Goal: Task Accomplishment & Management: Use online tool/utility

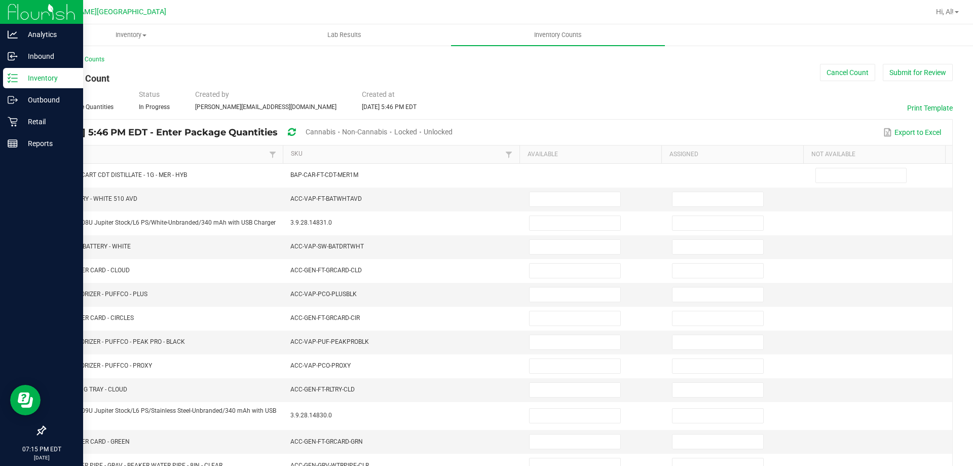
click at [34, 76] on p "Inventory" at bounding box center [48, 78] width 61 height 12
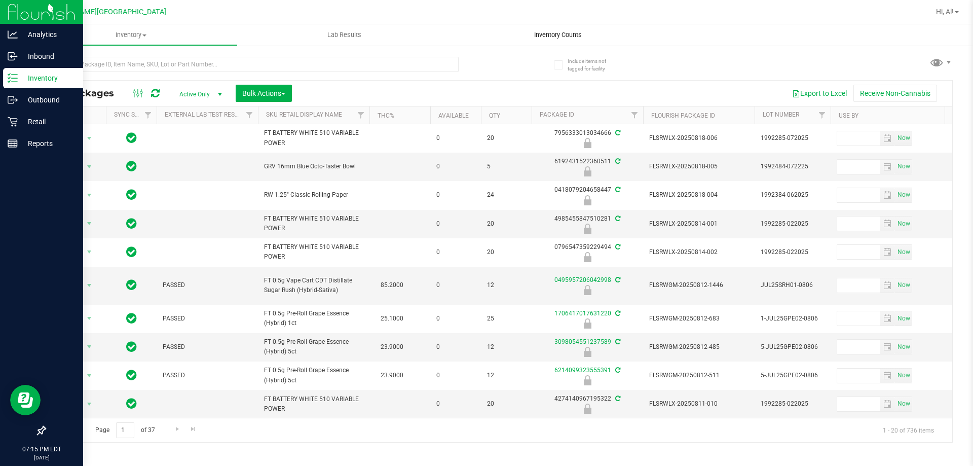
click at [542, 37] on span "Inventory Counts" at bounding box center [558, 34] width 75 height 9
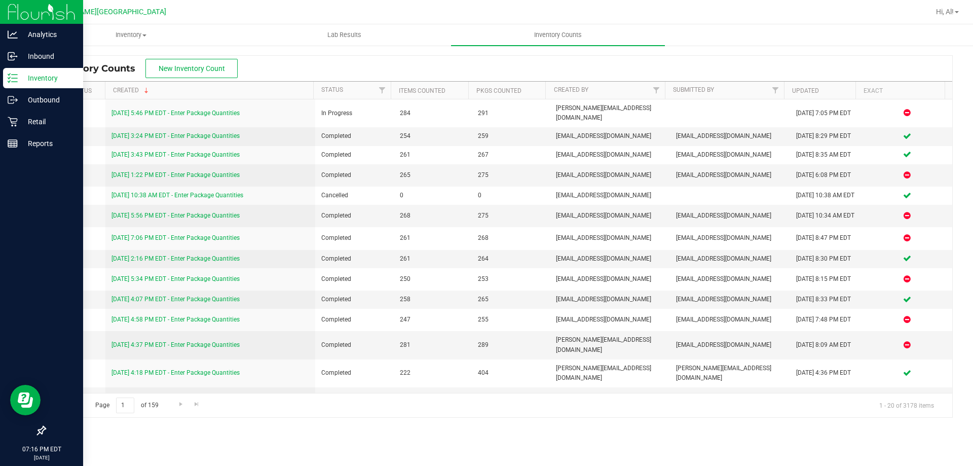
click at [31, 76] on p "Inventory" at bounding box center [48, 78] width 61 height 12
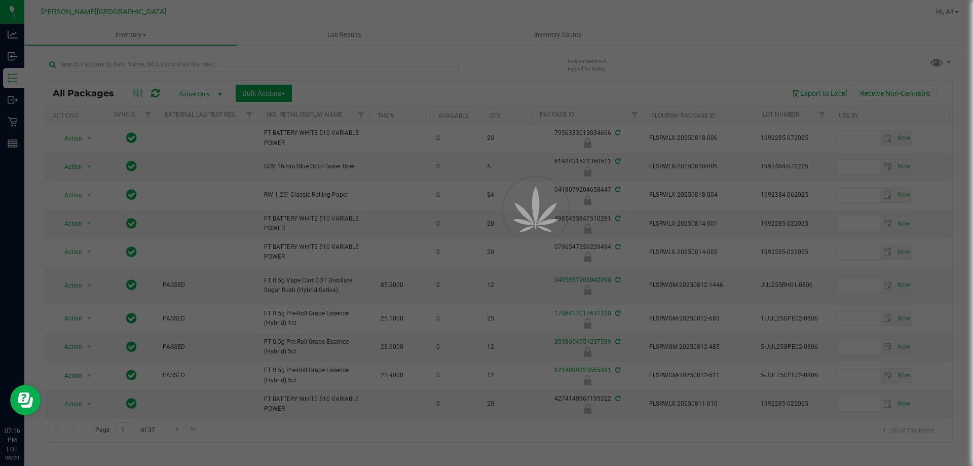
click at [237, 64] on div at bounding box center [486, 233] width 973 height 466
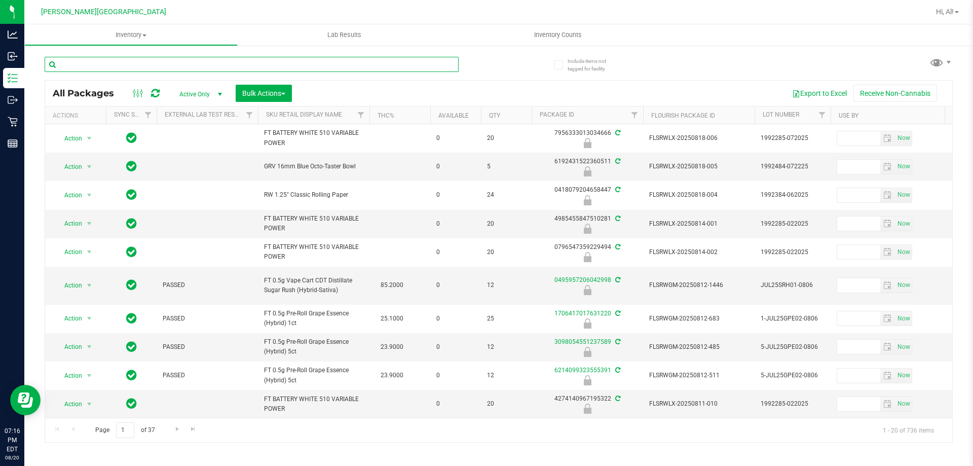
click at [237, 64] on input "text" at bounding box center [252, 64] width 414 height 15
type input "6370809377170257"
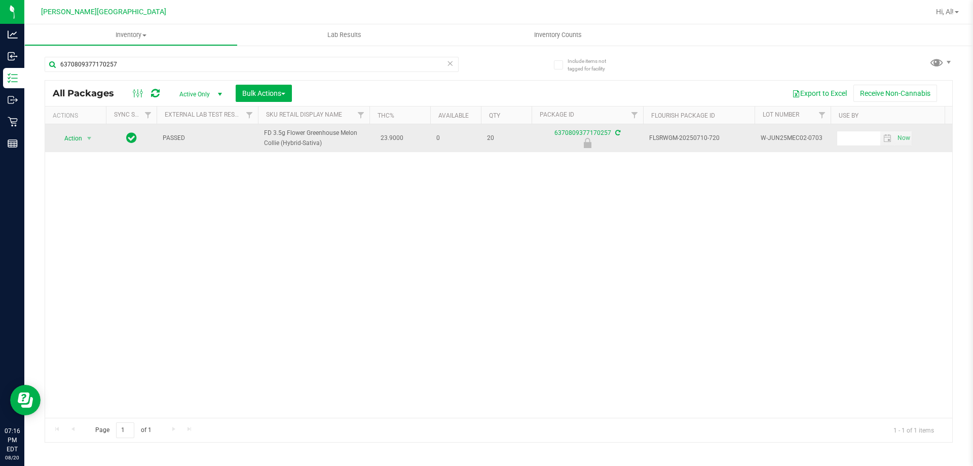
click at [74, 138] on span "Action" at bounding box center [68, 138] width 27 height 14
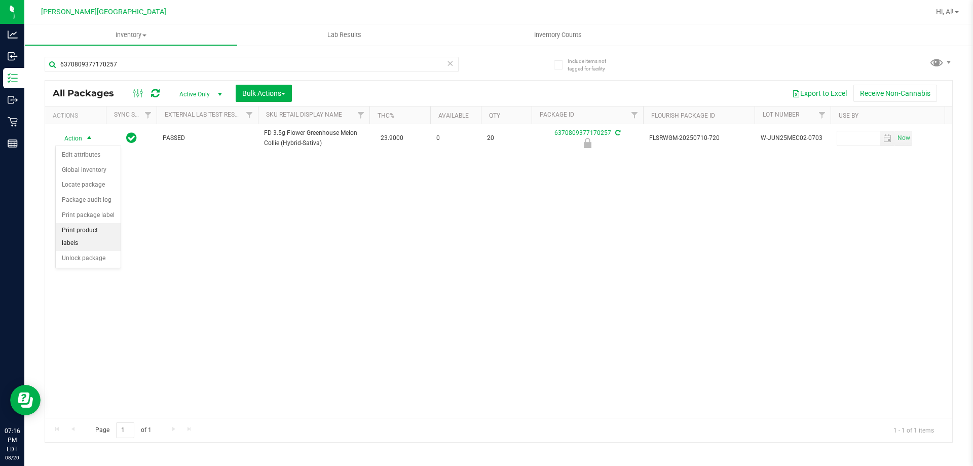
click at [81, 230] on li "Print product labels" at bounding box center [88, 237] width 65 height 28
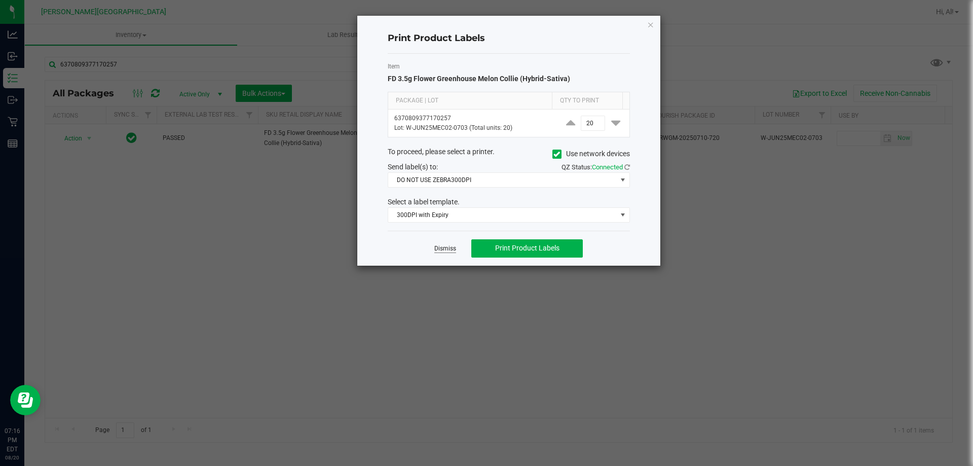
click at [446, 245] on link "Dismiss" at bounding box center [445, 248] width 22 height 9
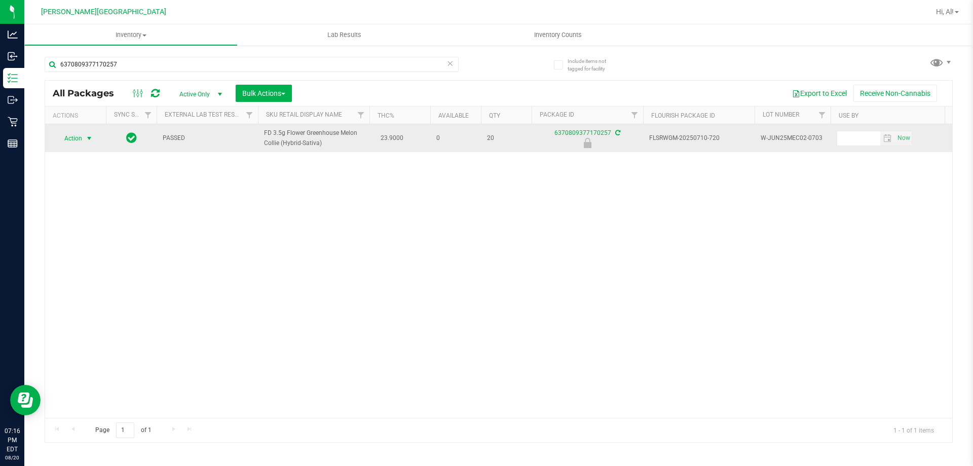
click at [88, 138] on span "select" at bounding box center [89, 138] width 8 height 8
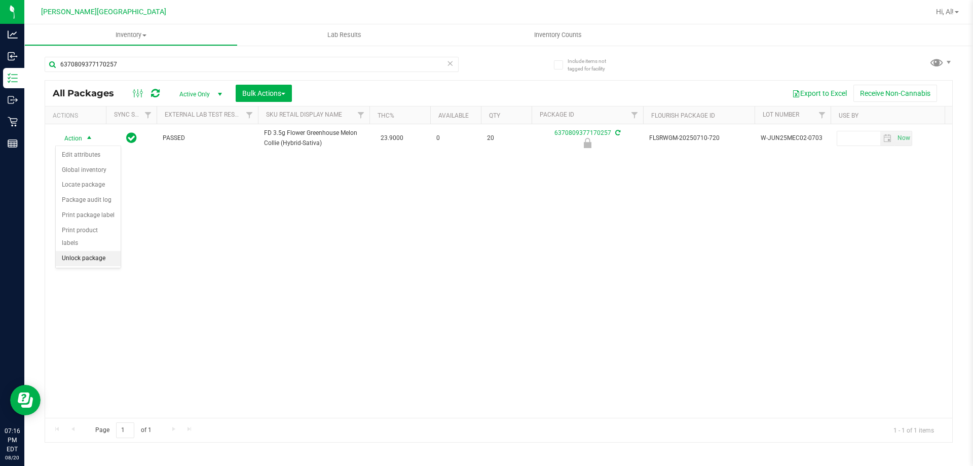
click at [92, 251] on li "Unlock package" at bounding box center [88, 258] width 65 height 15
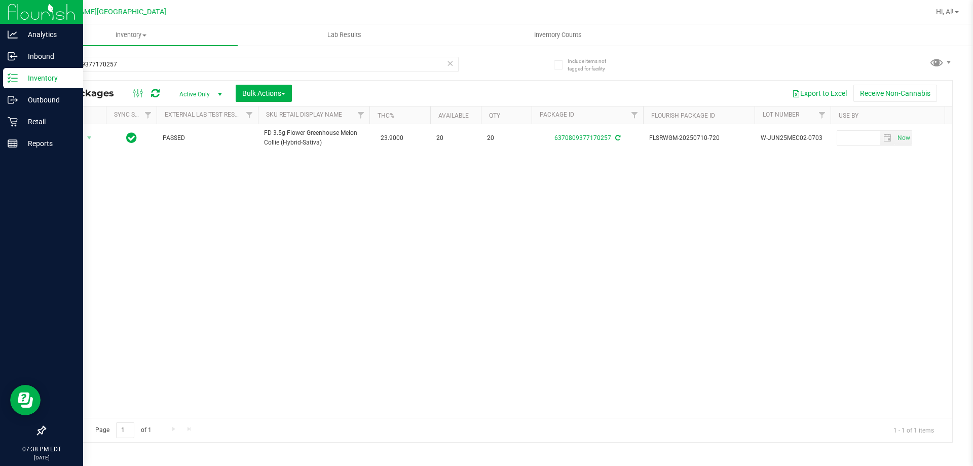
click at [31, 81] on p "Inventory" at bounding box center [48, 78] width 61 height 12
click at [53, 120] on p "Retail" at bounding box center [48, 122] width 61 height 12
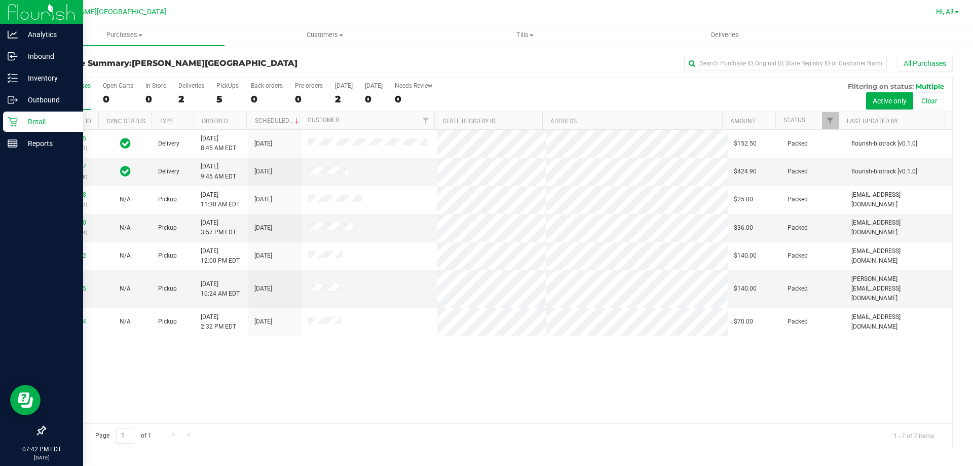
click at [944, 8] on span "Hi, Al!" at bounding box center [945, 12] width 18 height 8
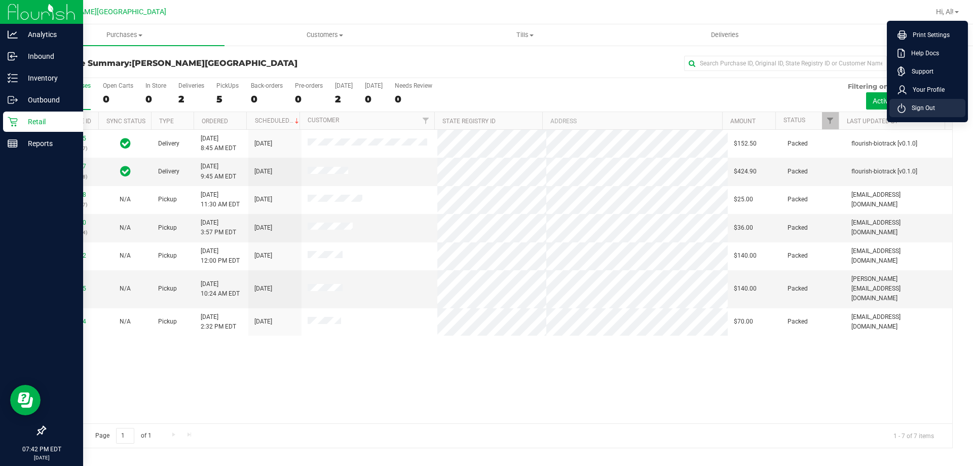
click at [914, 113] on span "Sign Out" at bounding box center [920, 108] width 29 height 10
